Goal: Task Accomplishment & Management: Complete application form

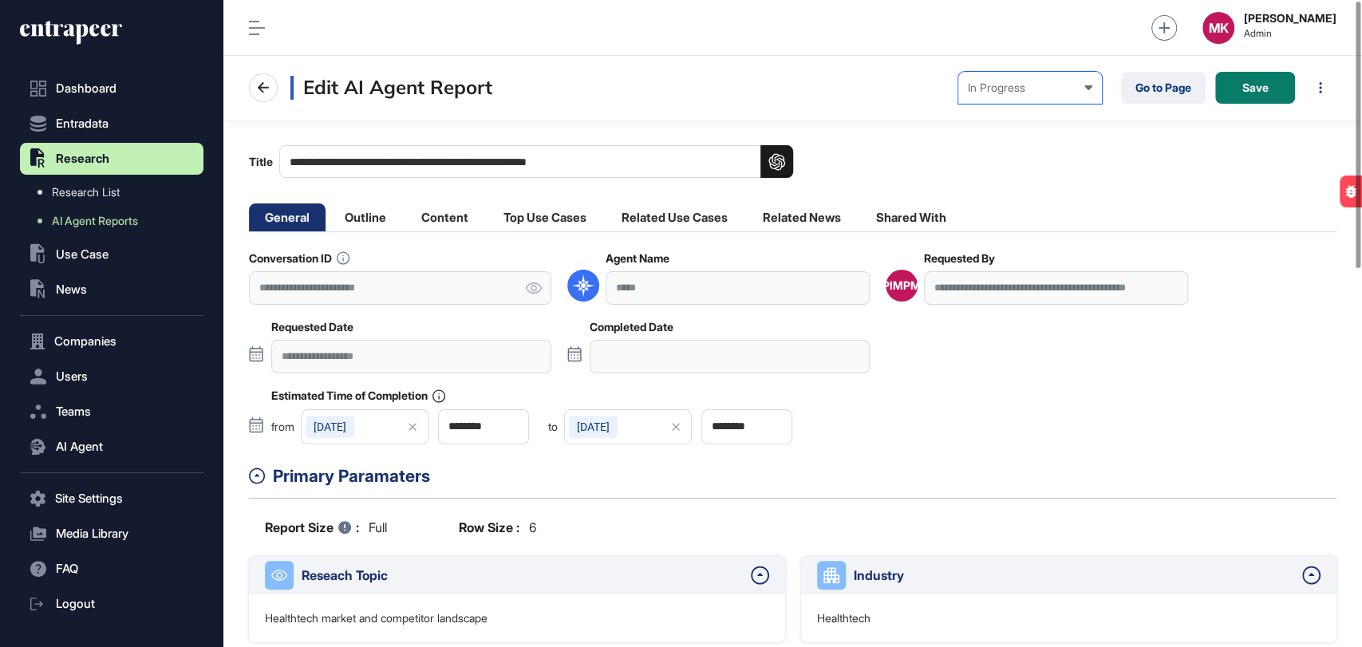
click at [1029, 89] on div "In Progress" at bounding box center [1030, 87] width 124 height 13
click at [0, 0] on div "In Outline Review" at bounding box center [0, 0] width 0 height 0
click at [1239, 97] on button "Save" at bounding box center [1255, 88] width 80 height 32
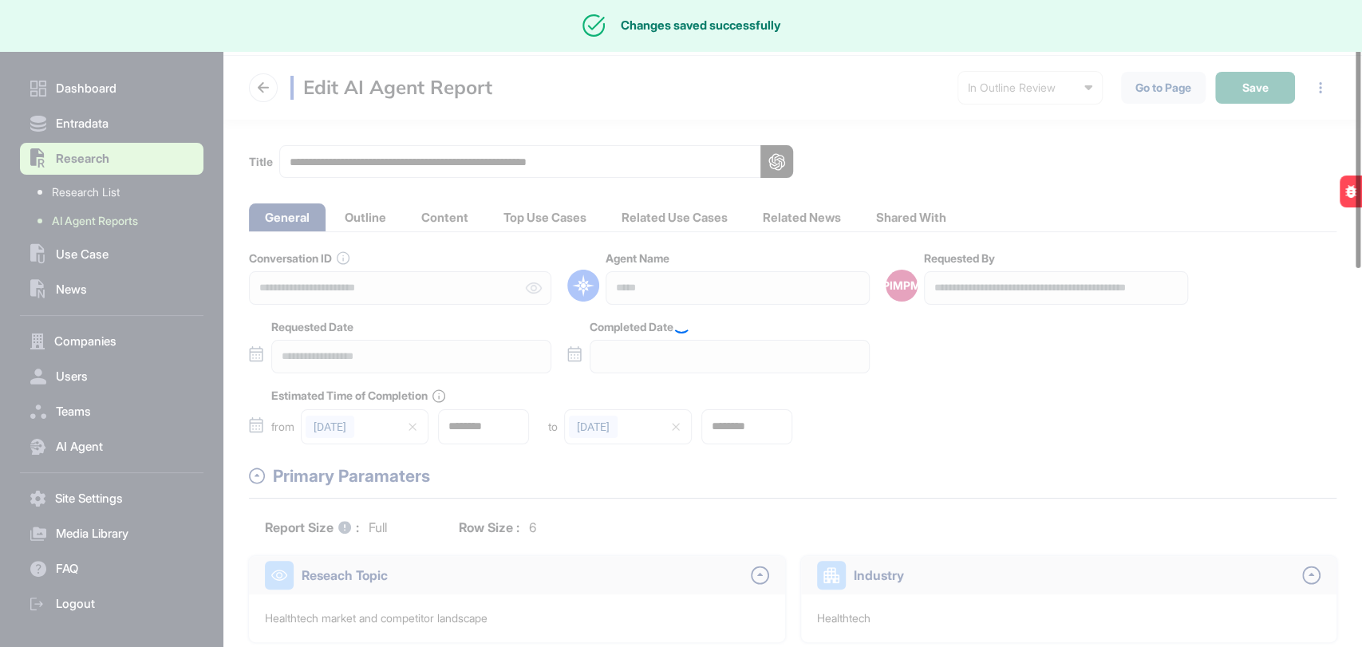
type input "********"
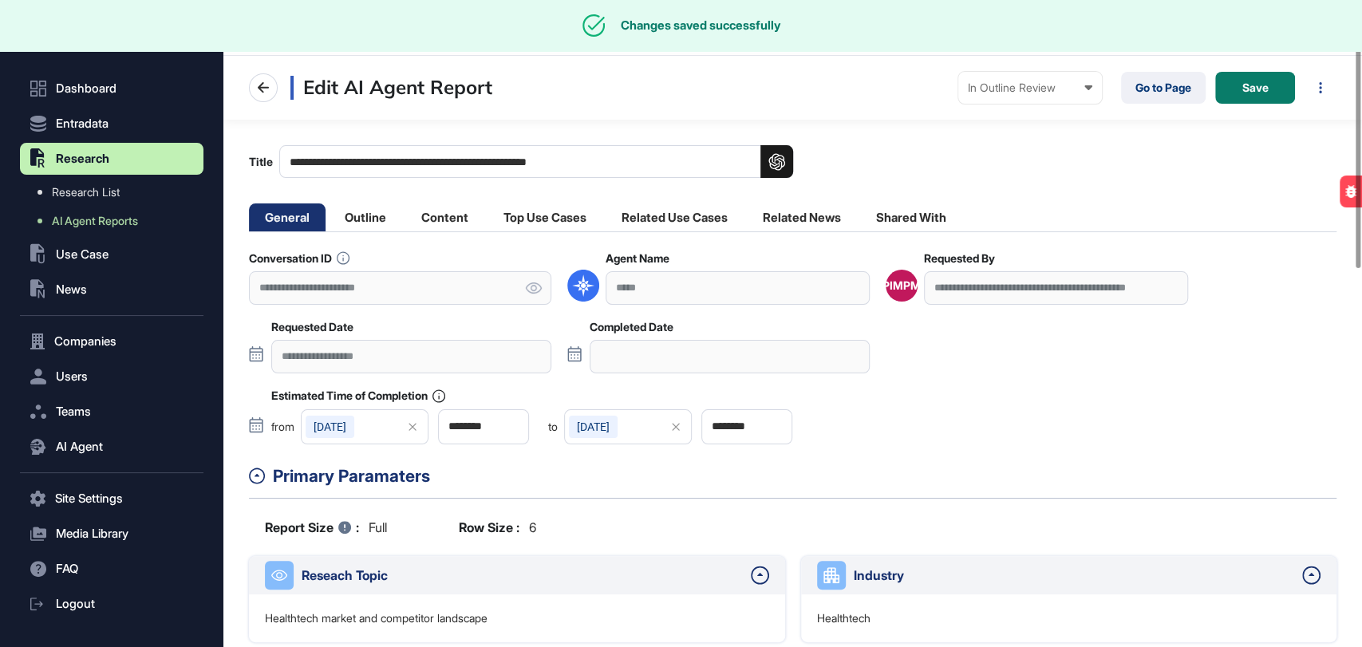
click at [369, 218] on li "Outline" at bounding box center [365, 217] width 73 height 28
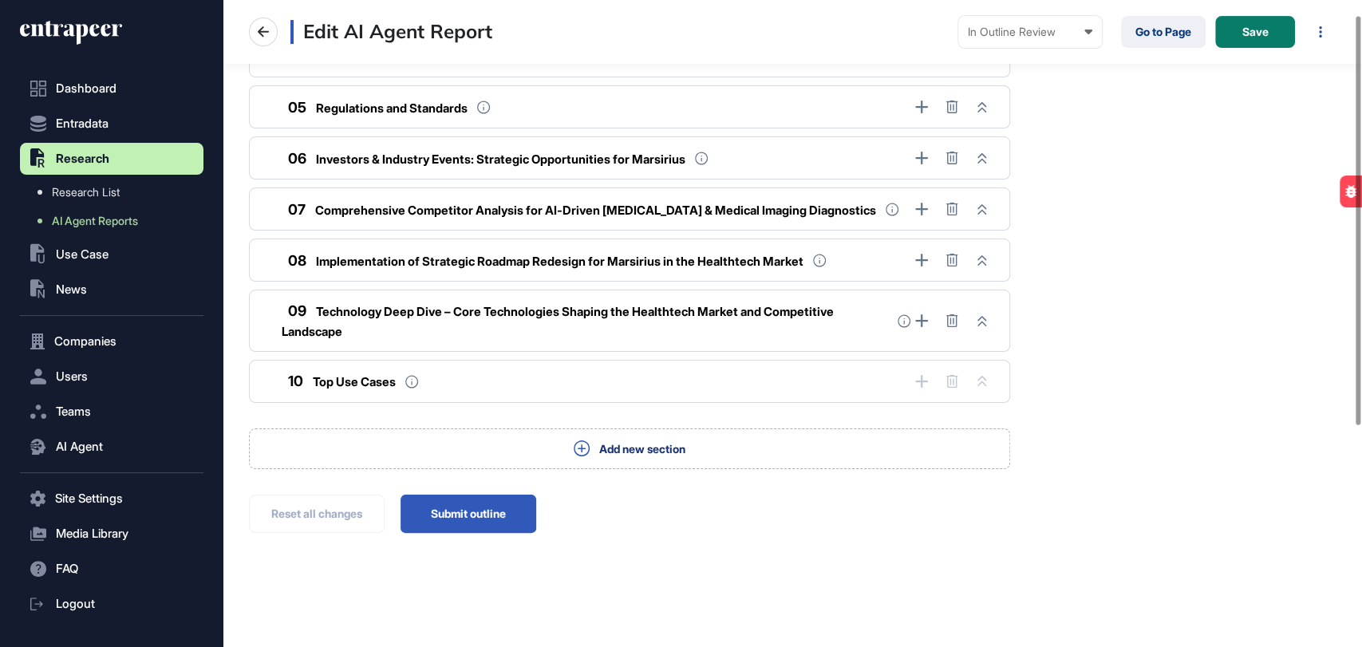
scroll to position [373, 0]
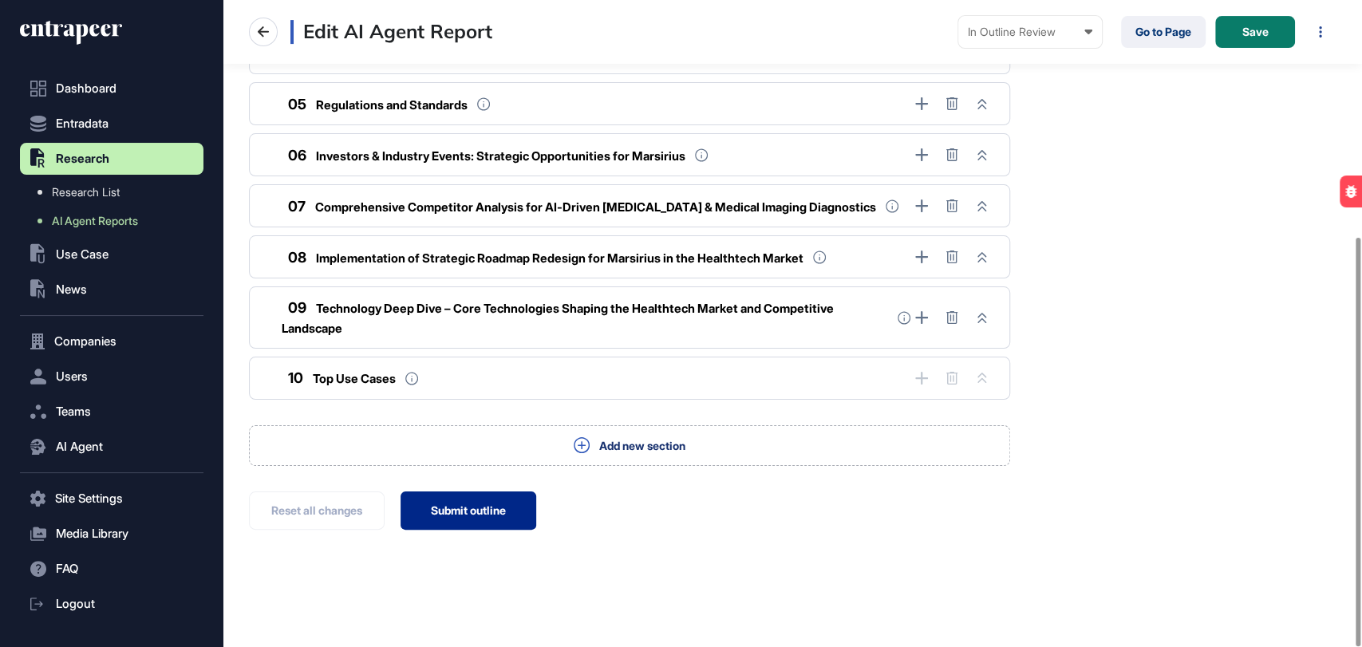
click at [506, 511] on button "Submit outline" at bounding box center [469, 511] width 136 height 38
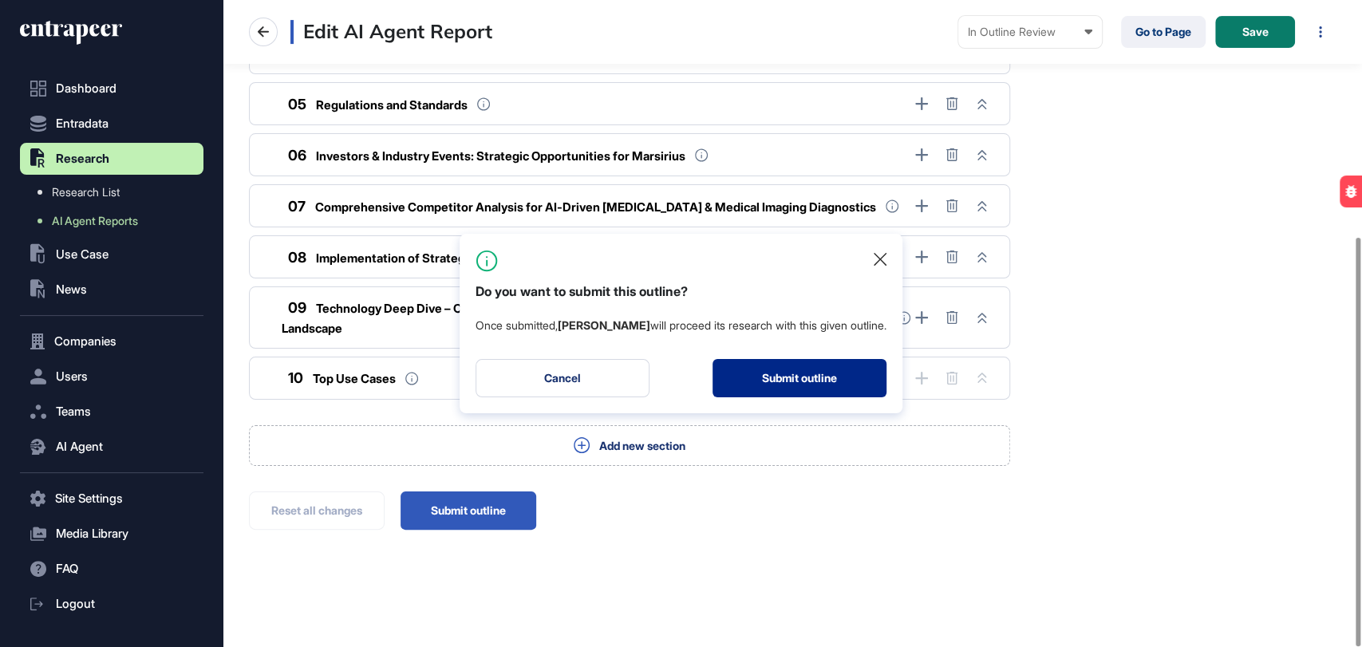
click at [772, 379] on button "Submit outline" at bounding box center [800, 378] width 174 height 38
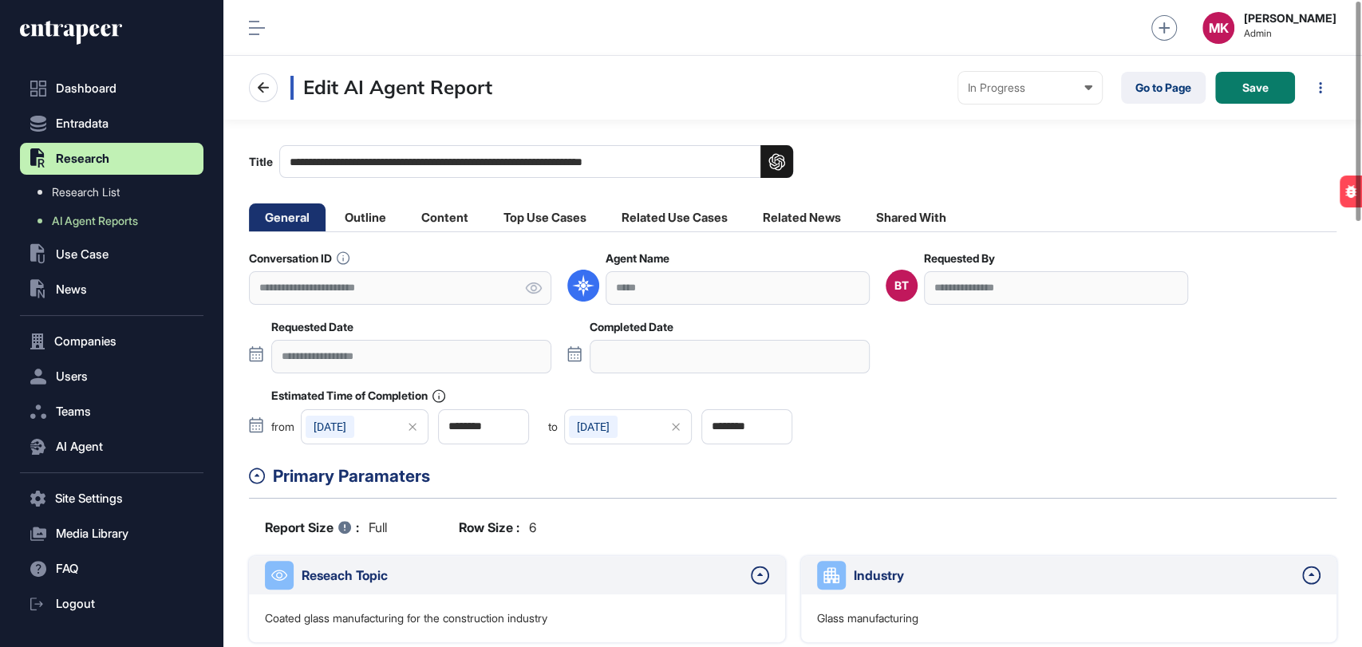
click at [1027, 104] on div "Edit AI Agent Report In Progress Created In Outline Review In Progress Complete…" at bounding box center [792, 88] width 1139 height 64
click at [1027, 92] on div "In Progress" at bounding box center [1030, 87] width 124 height 13
click at [0, 0] on div "In Outline Review" at bounding box center [0, 0] width 0 height 0
click at [1252, 95] on button "Save" at bounding box center [1255, 88] width 80 height 32
click at [509, 219] on li "Top Use Cases" at bounding box center [545, 217] width 115 height 28
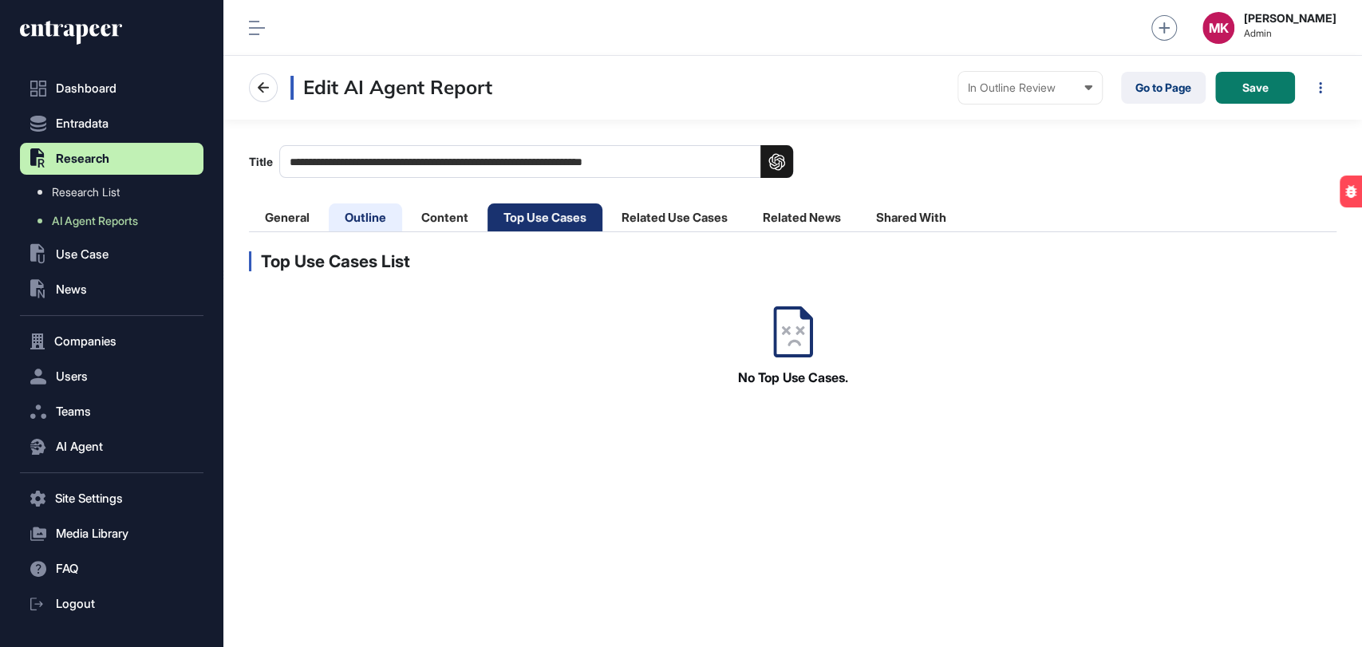
click at [389, 219] on li "Outline" at bounding box center [365, 217] width 73 height 28
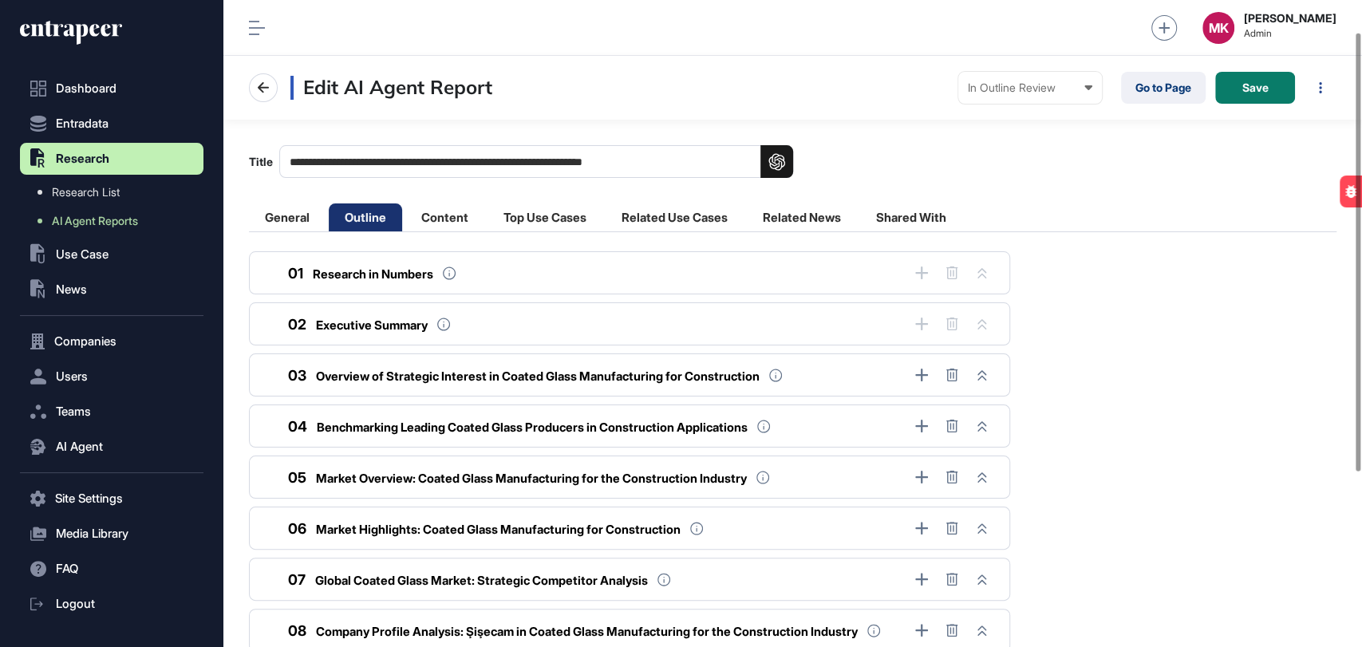
scroll to position [304, 0]
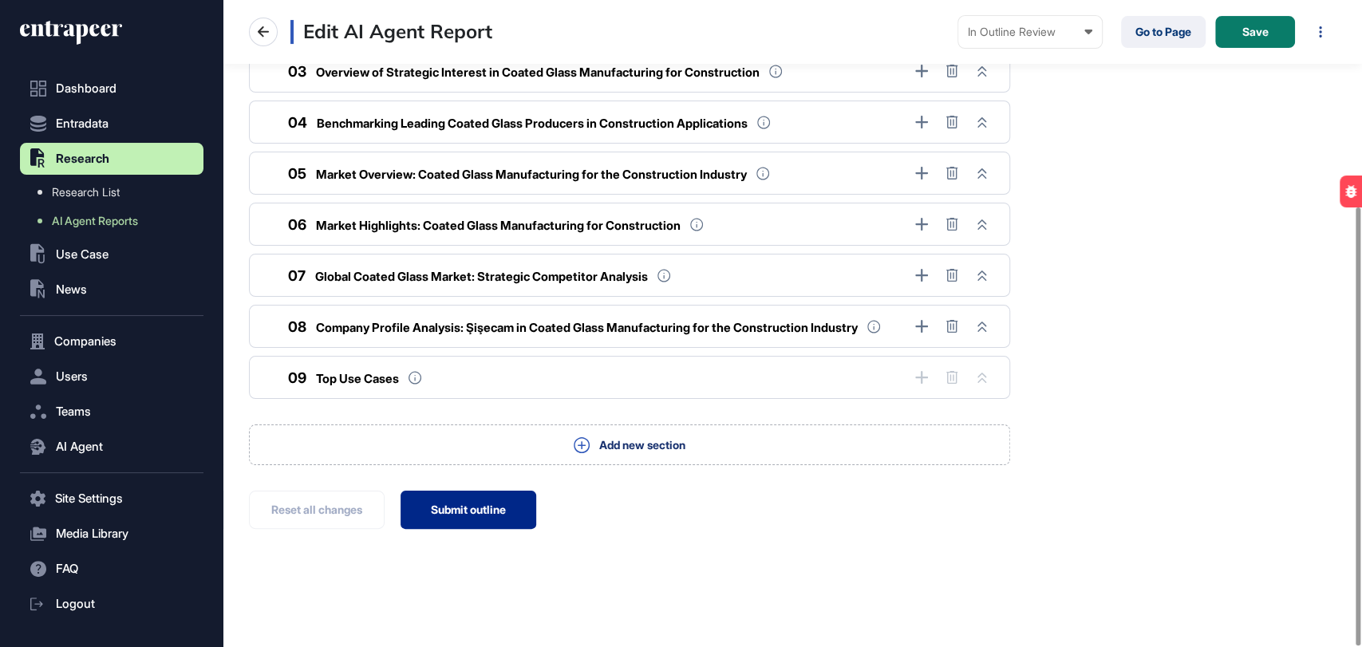
click at [475, 515] on button "Submit outline" at bounding box center [469, 510] width 136 height 38
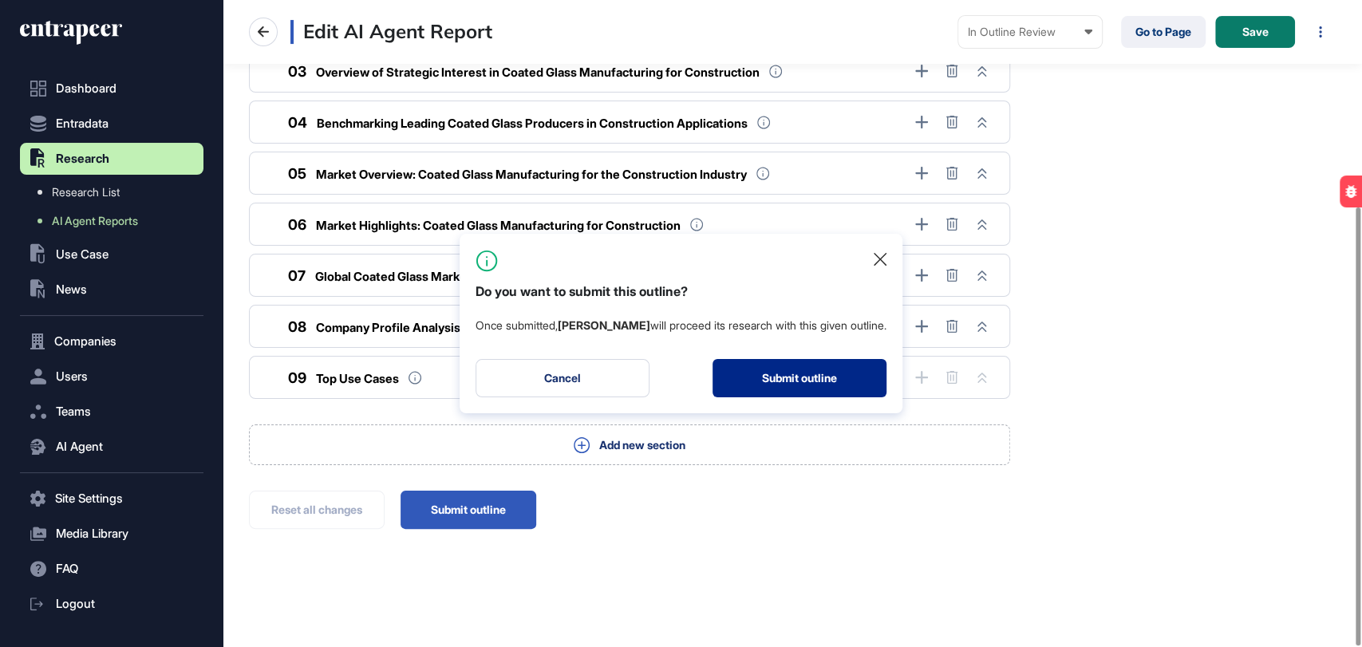
click at [778, 381] on button "Submit outline" at bounding box center [800, 378] width 174 height 38
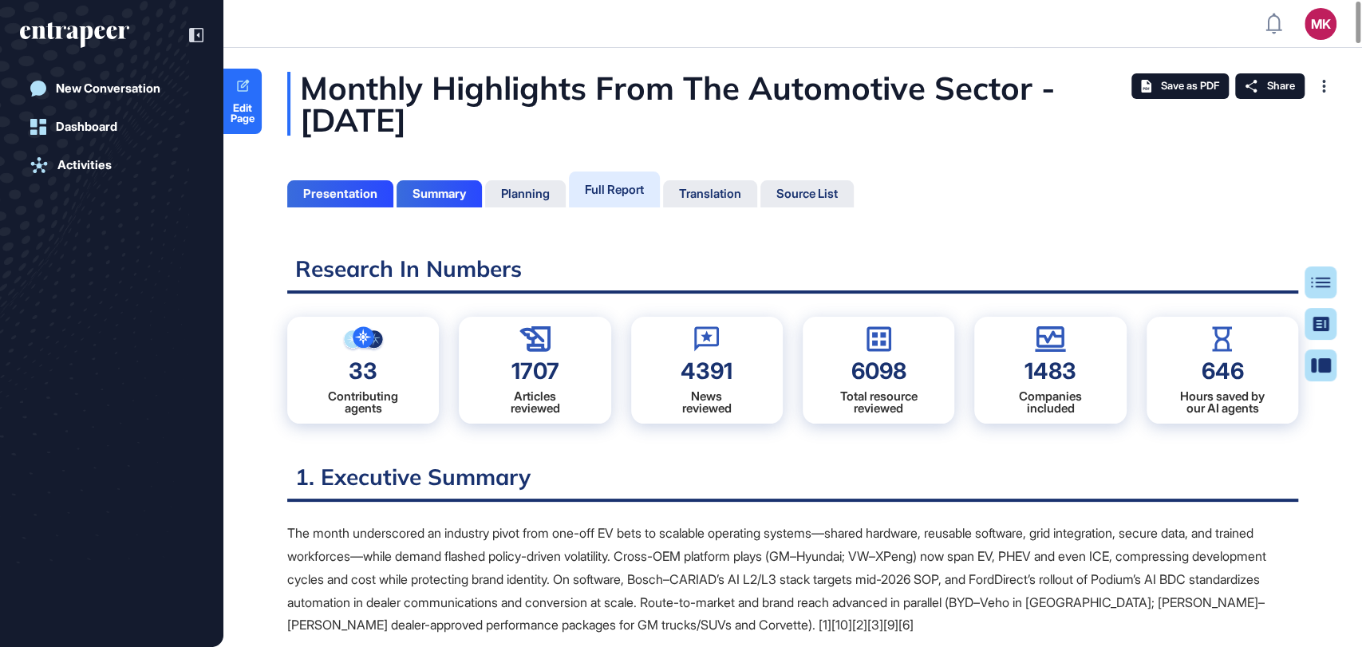
scroll to position [567, 3]
